Goal: Task Accomplishment & Management: Use online tool/utility

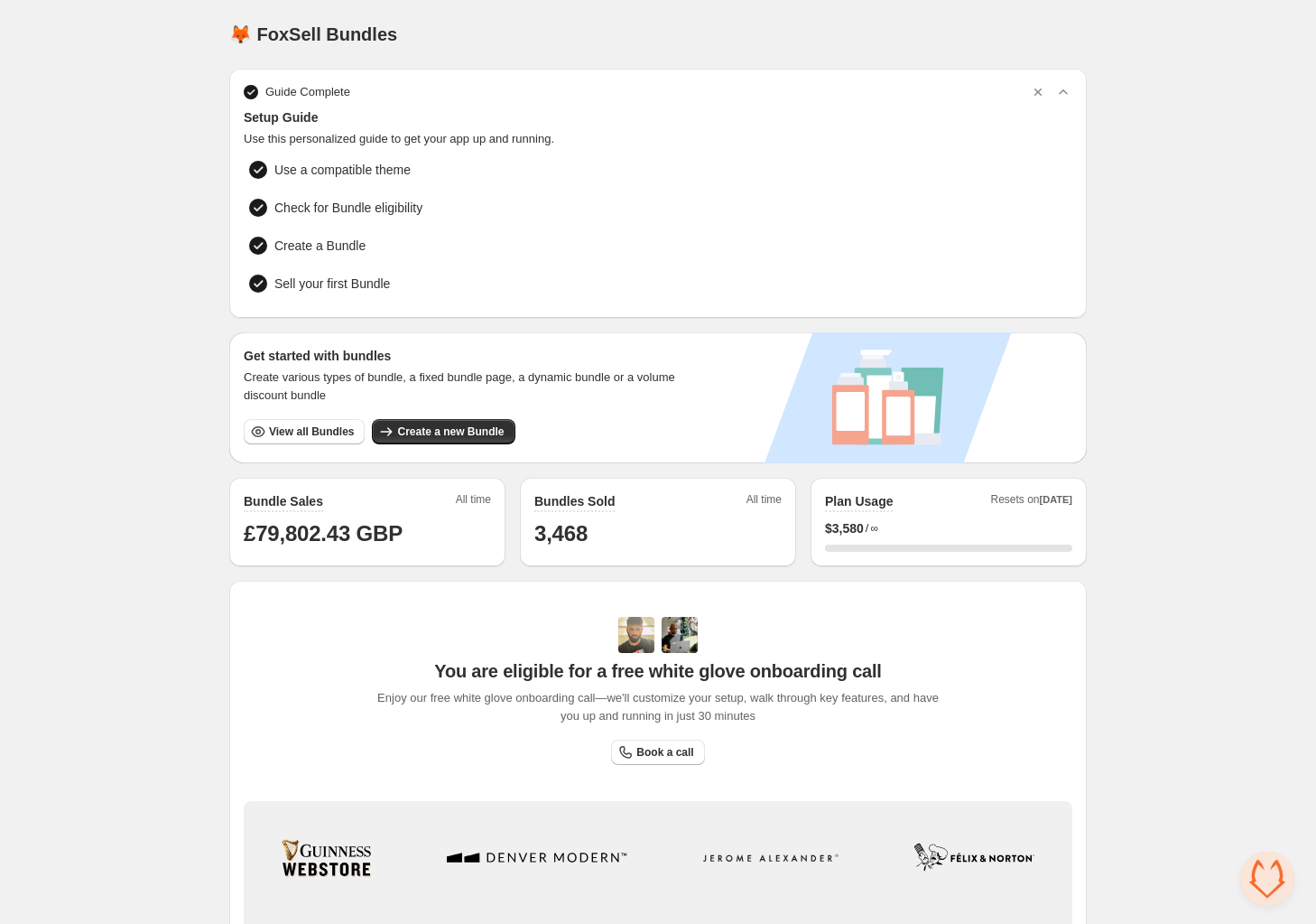
scroll to position [3563, 0]
click at [296, 424] on span "View all Bundles" at bounding box center [312, 432] width 85 height 15
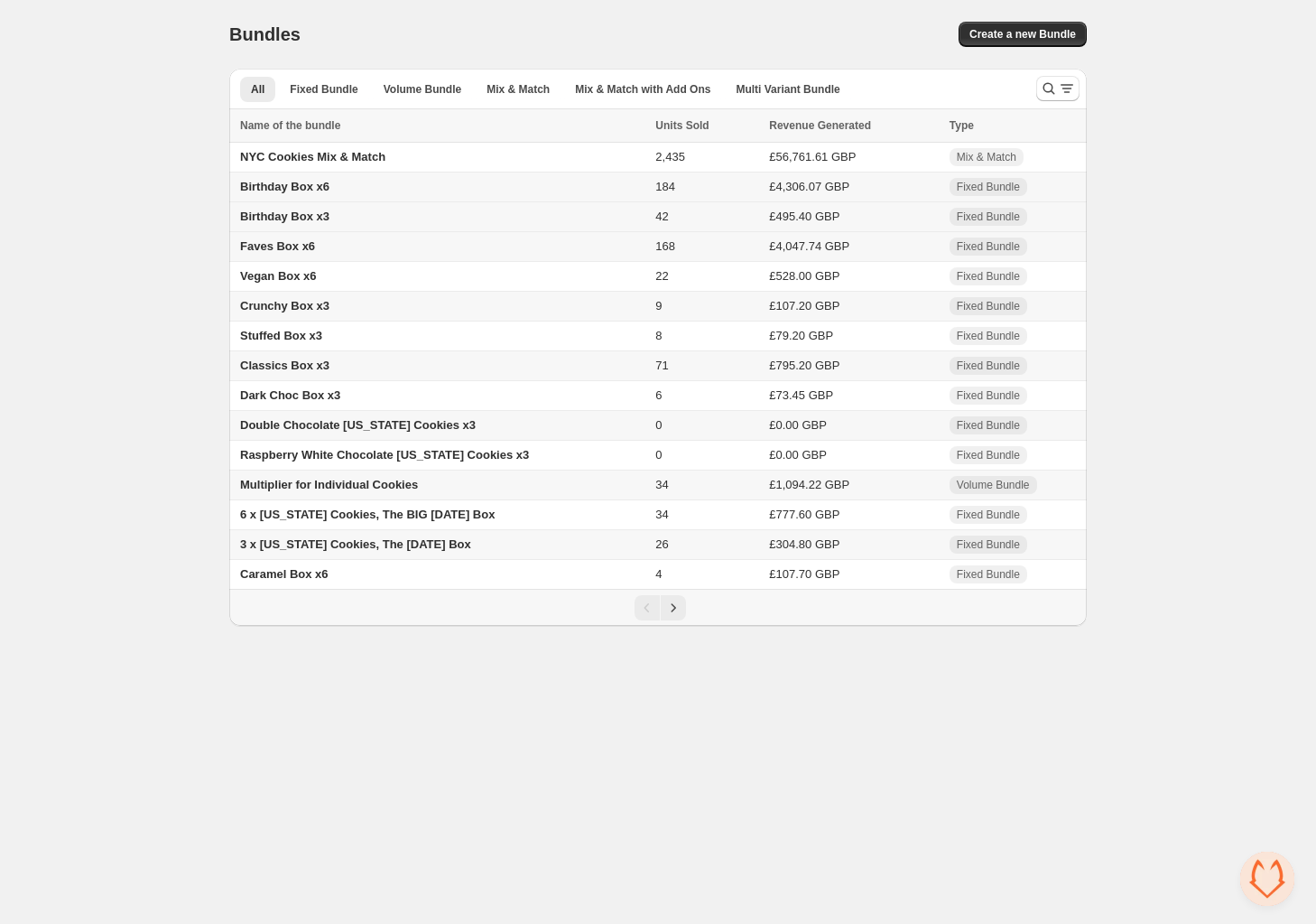
scroll to position [3563, 0]
click at [653, 90] on span "Mix & Match with Add Ons" at bounding box center [642, 90] width 136 height 15
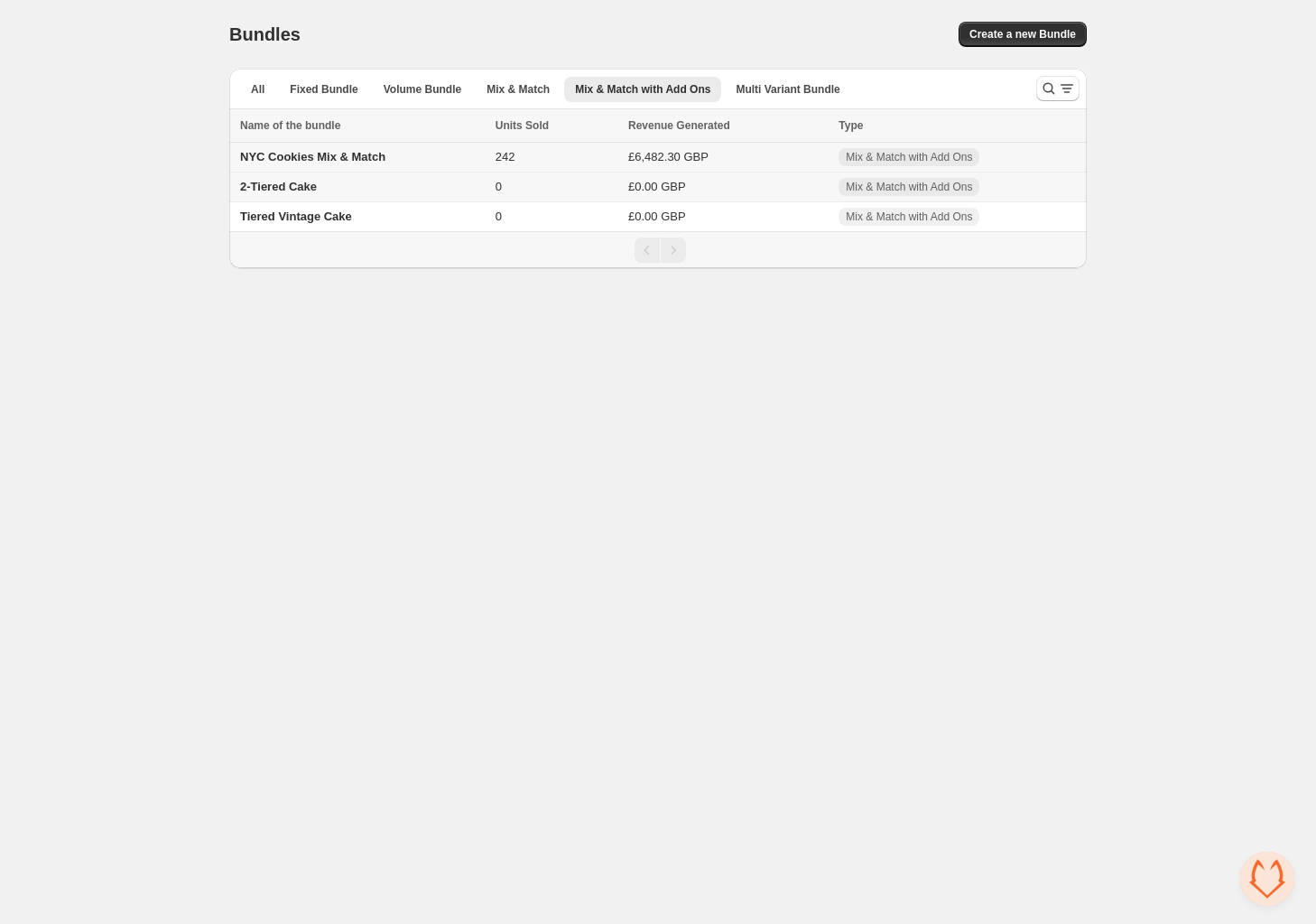
click at [375, 155] on span "NYC Cookies Mix & Match" at bounding box center [313, 157] width 146 height 14
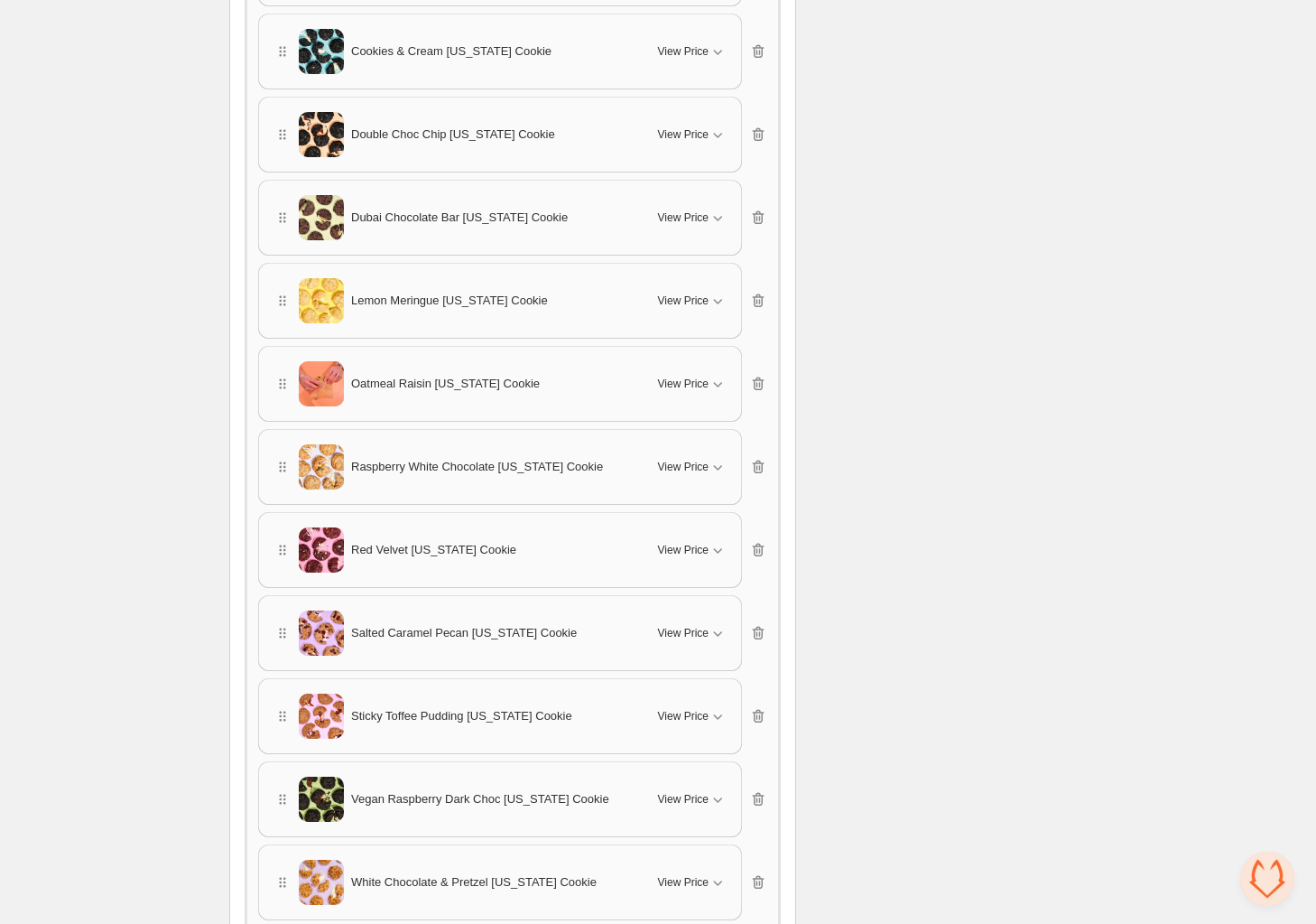
scroll to position [1663, 0]
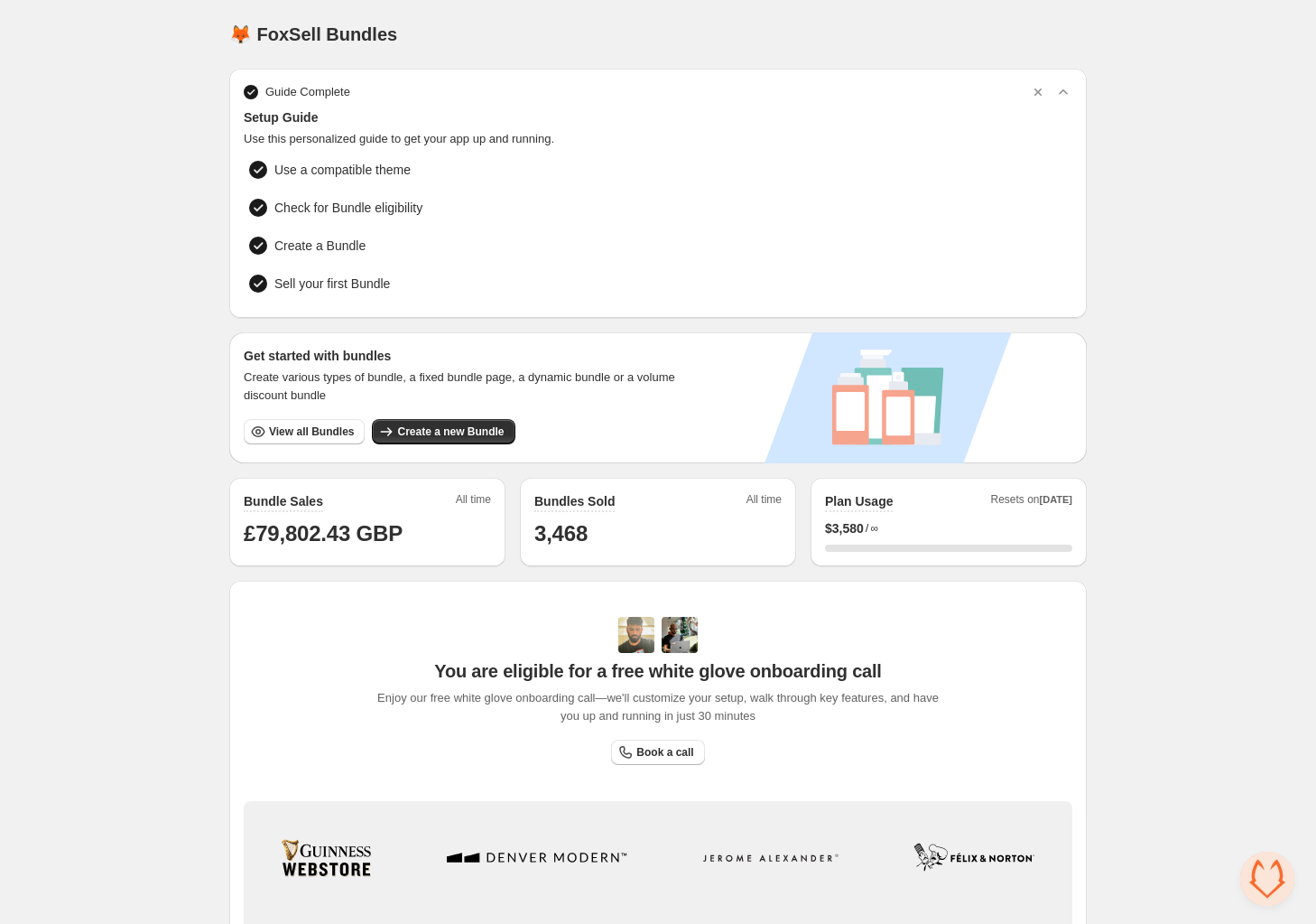
scroll to position [3563, 0]
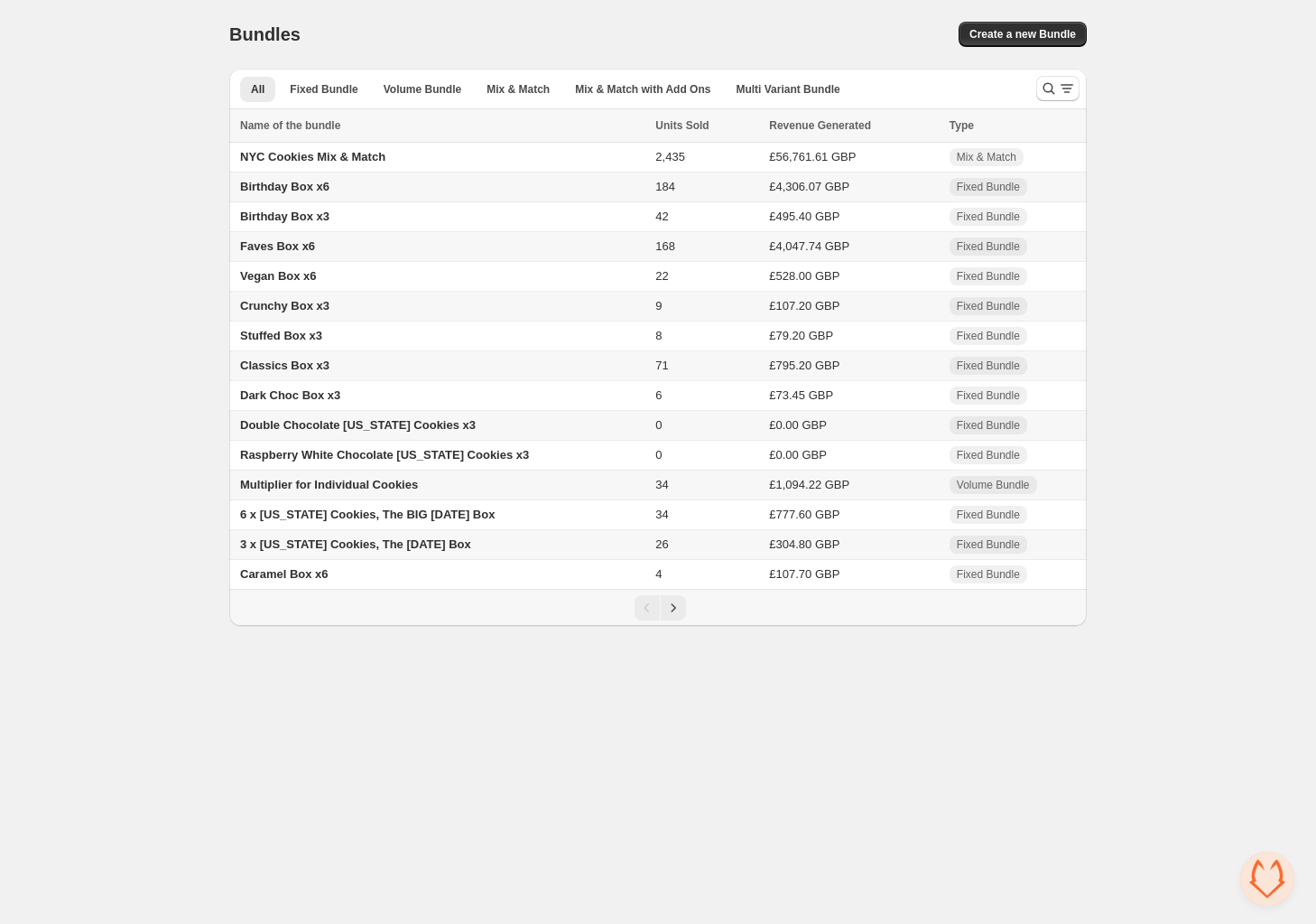
scroll to position [3563, 0]
click at [653, 91] on span "Mix & Match with Add Ons" at bounding box center [642, 90] width 136 height 15
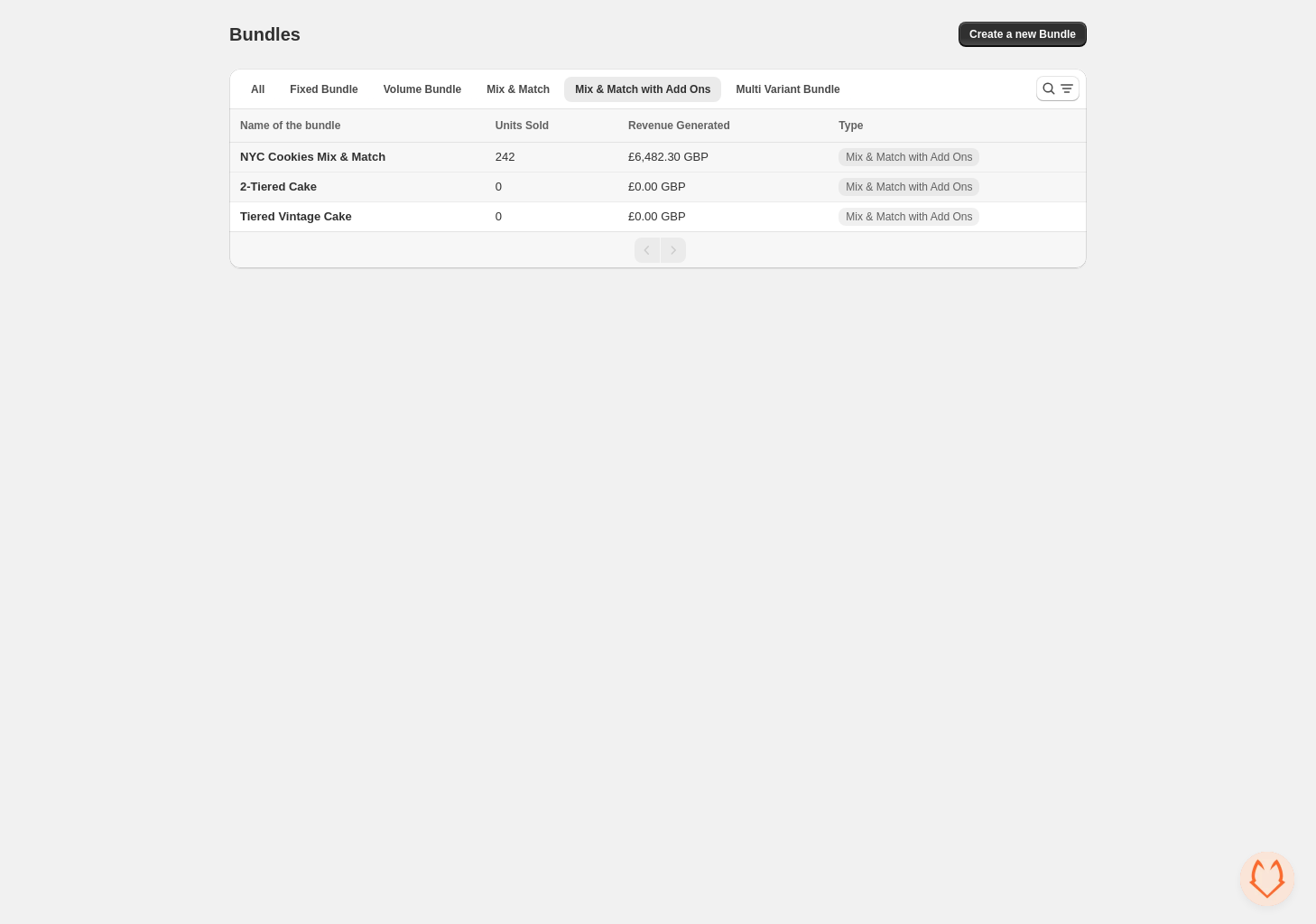
click at [326, 158] on span "NYC Cookies Mix & Match" at bounding box center [313, 157] width 146 height 14
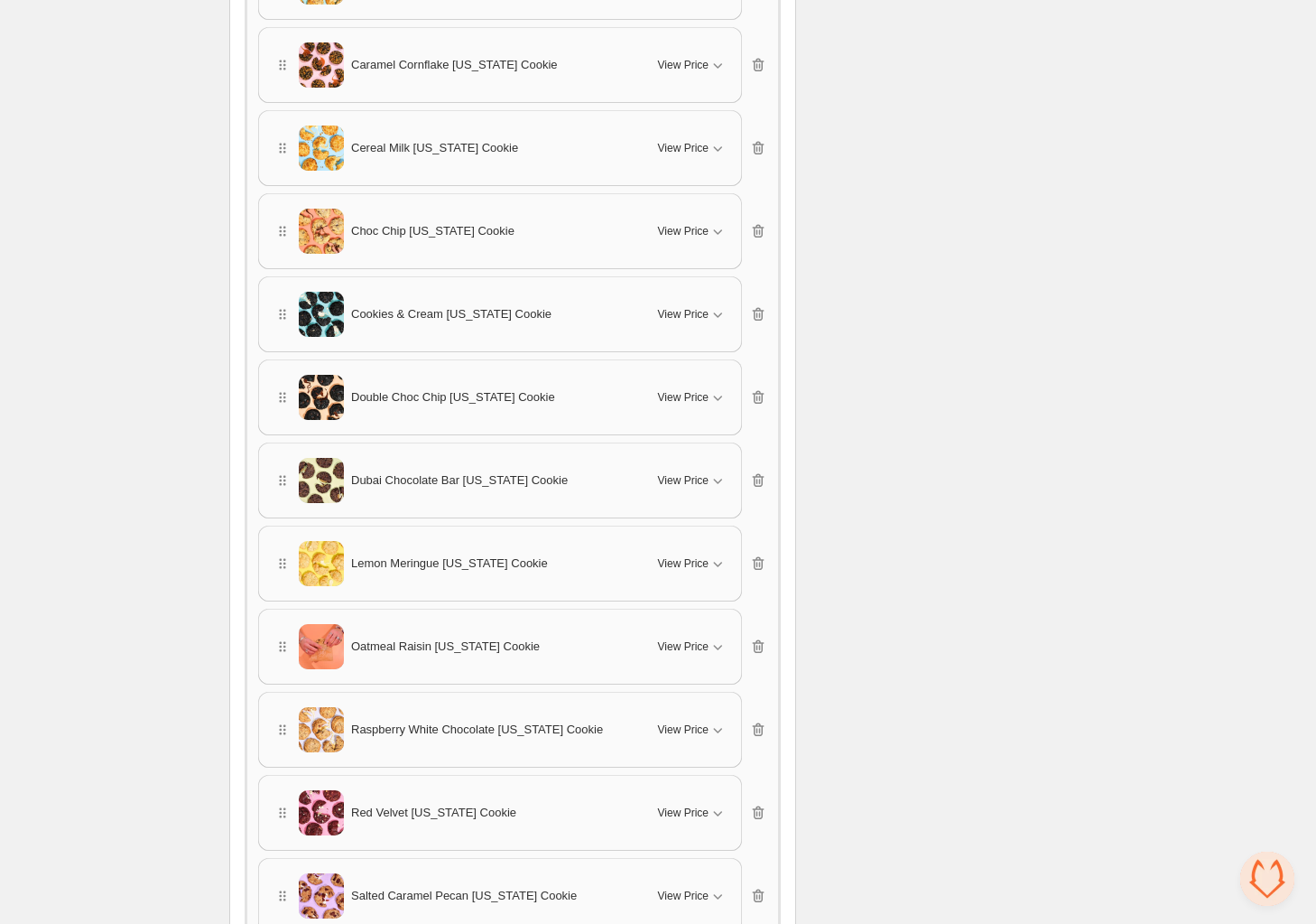
scroll to position [1480, 0]
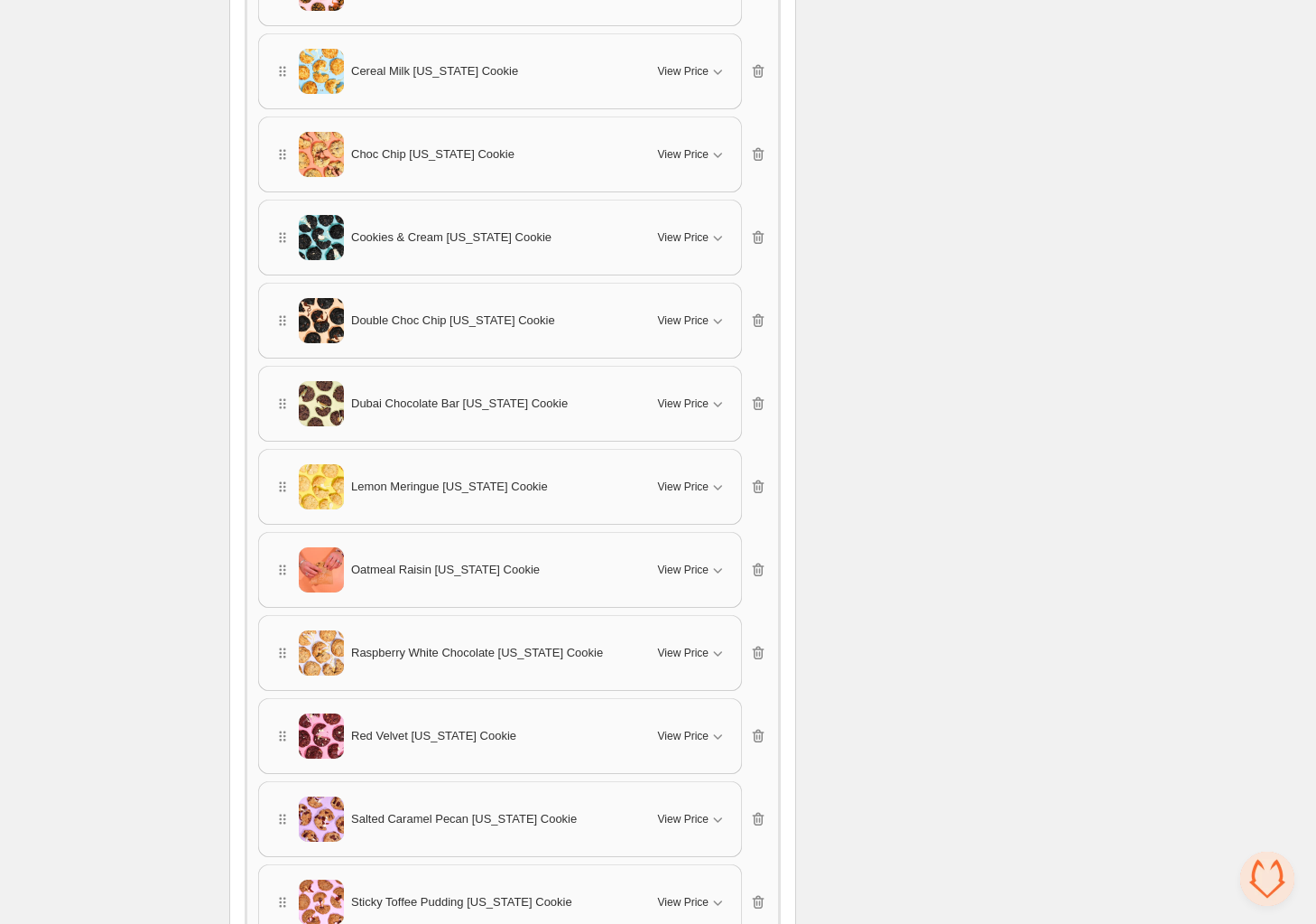
click at [496, 567] on span "Oatmeal Raisin New York Cookie" at bounding box center [445, 570] width 189 height 18
click at [462, 560] on span "Oatmeal Raisin New York Cookie" at bounding box center [445, 569] width 189 height 18
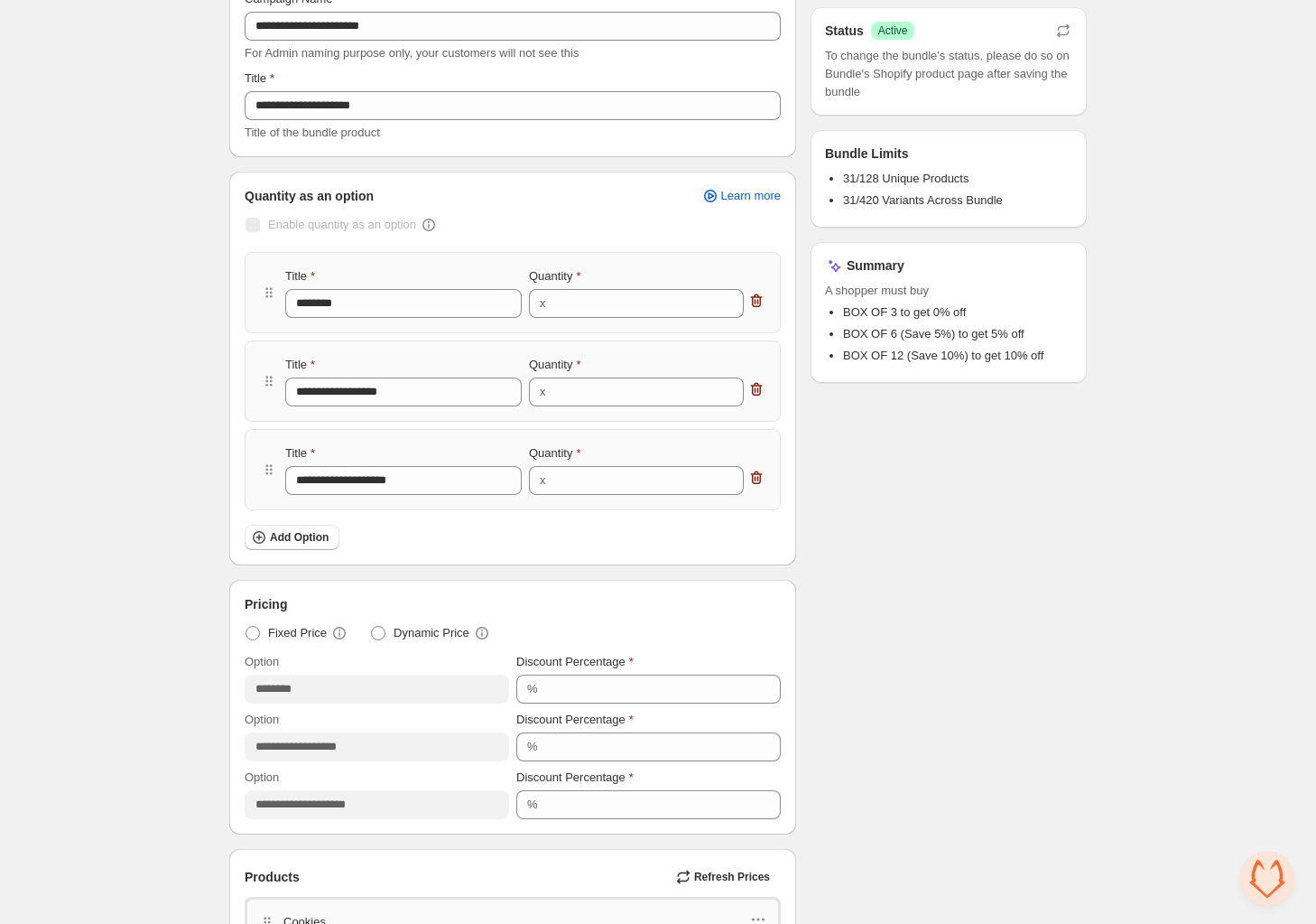
scroll to position [0, 0]
